Goal: Navigation & Orientation: Find specific page/section

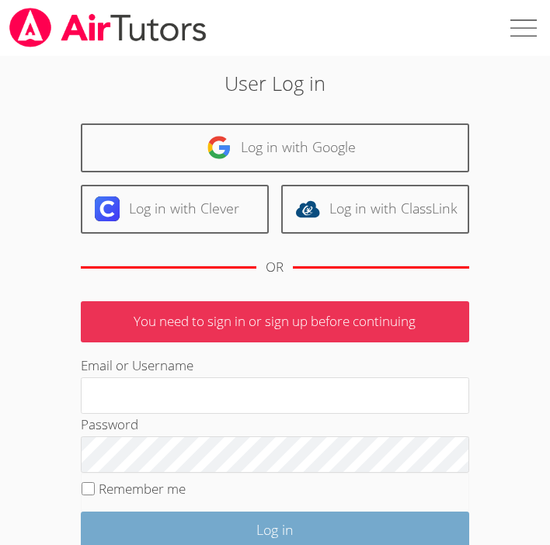
type input "[EMAIL_ADDRESS][DOMAIN_NAME]"
click at [278, 541] on input "Log in" at bounding box center [275, 530] width 388 height 37
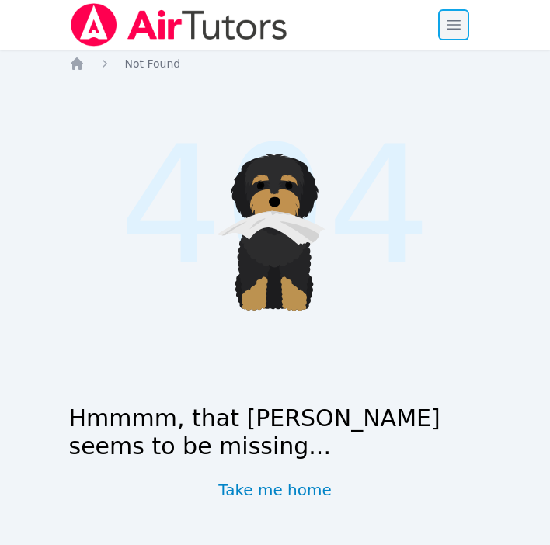
click at [458, 38] on span "button" at bounding box center [454, 25] width 34 height 34
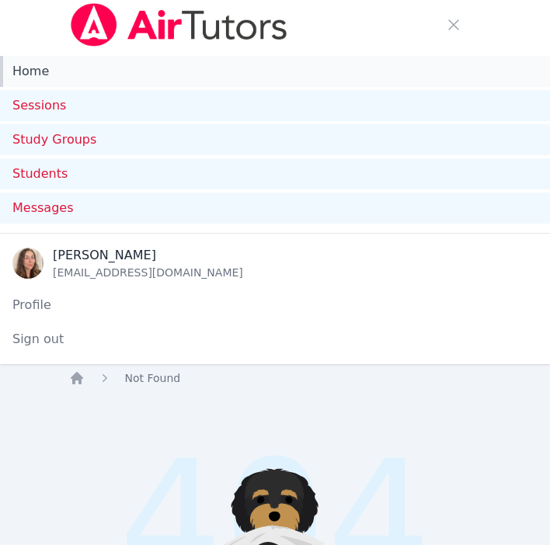
click at [72, 78] on link "Home" at bounding box center [275, 71] width 550 height 31
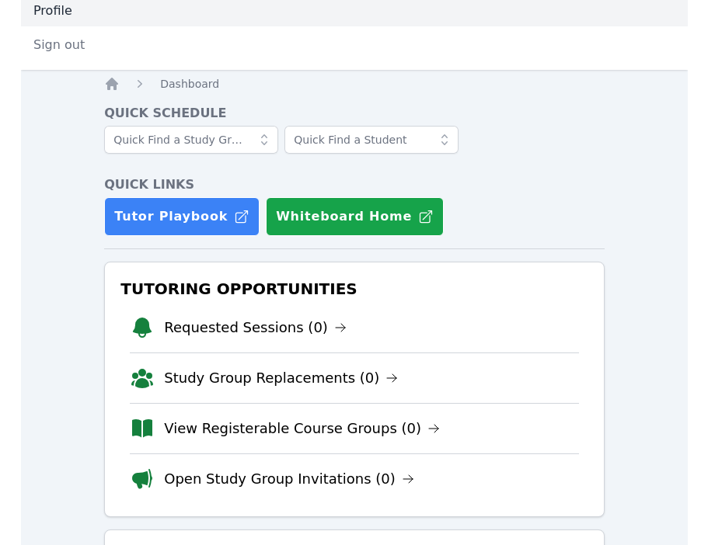
scroll to position [329, 0]
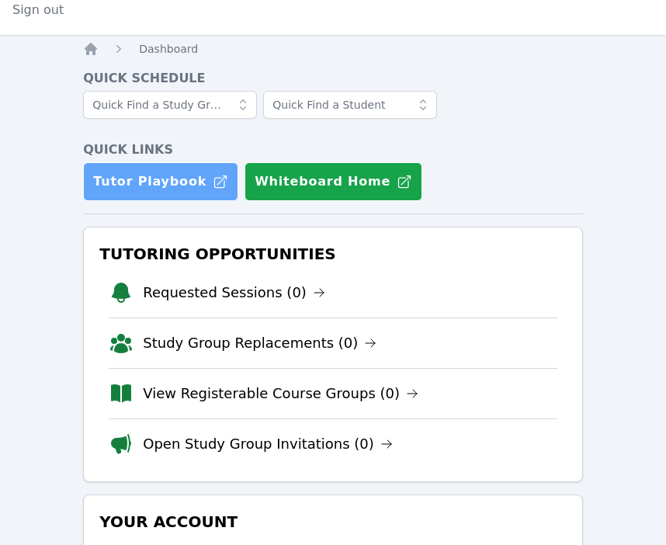
click at [170, 191] on link "Tutor Playbook" at bounding box center [160, 181] width 155 height 39
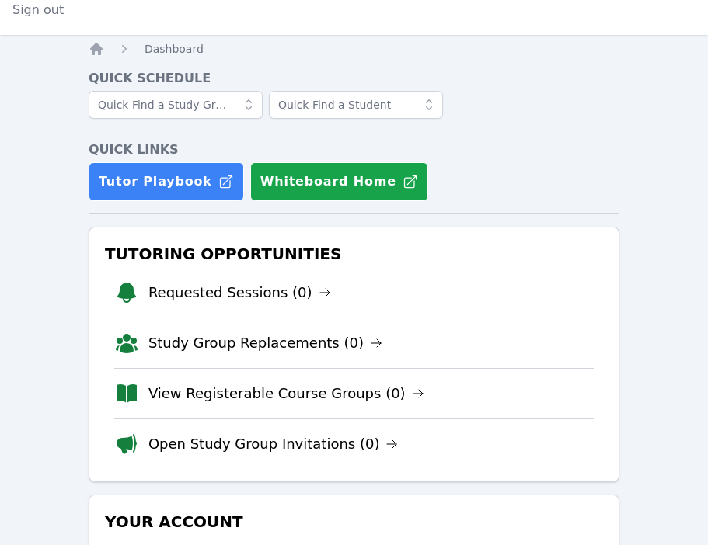
click at [441, 162] on div "Quick Links Tutor Playbook Whiteboard Home" at bounding box center [354, 171] width 531 height 61
